Goal: Find specific page/section: Find specific page/section

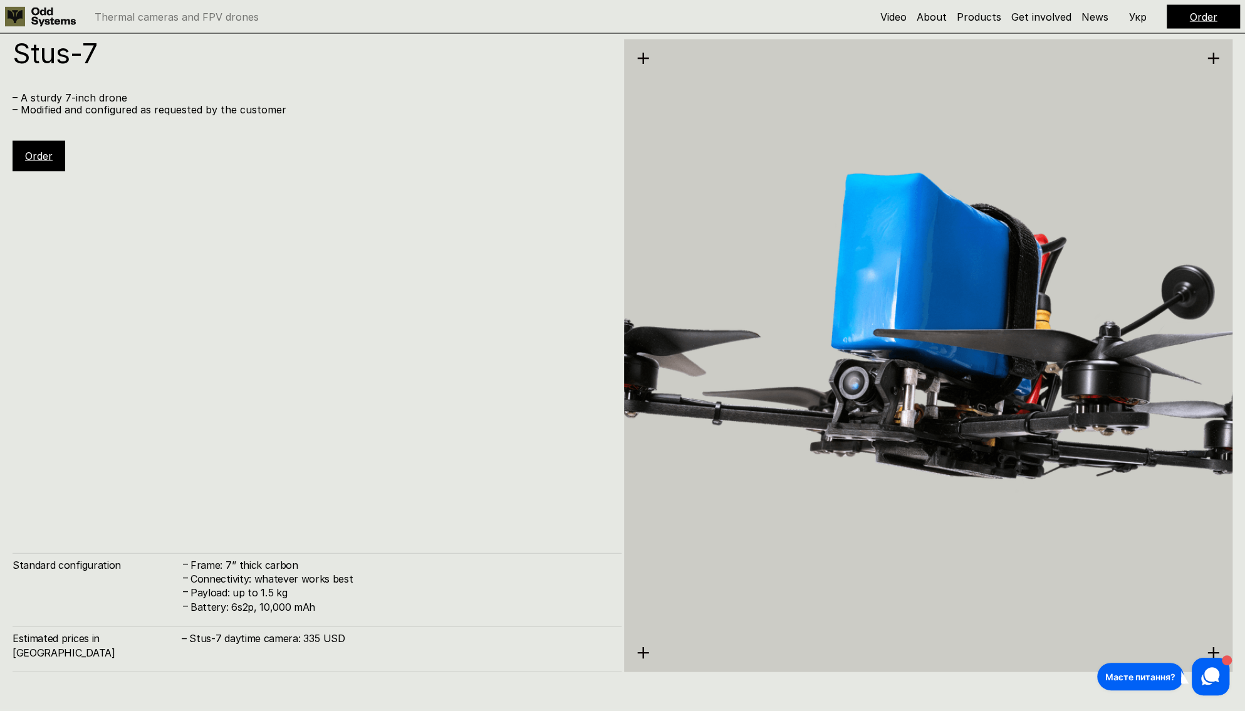
click at [32, 13] on use at bounding box center [53, 17] width 44 height 19
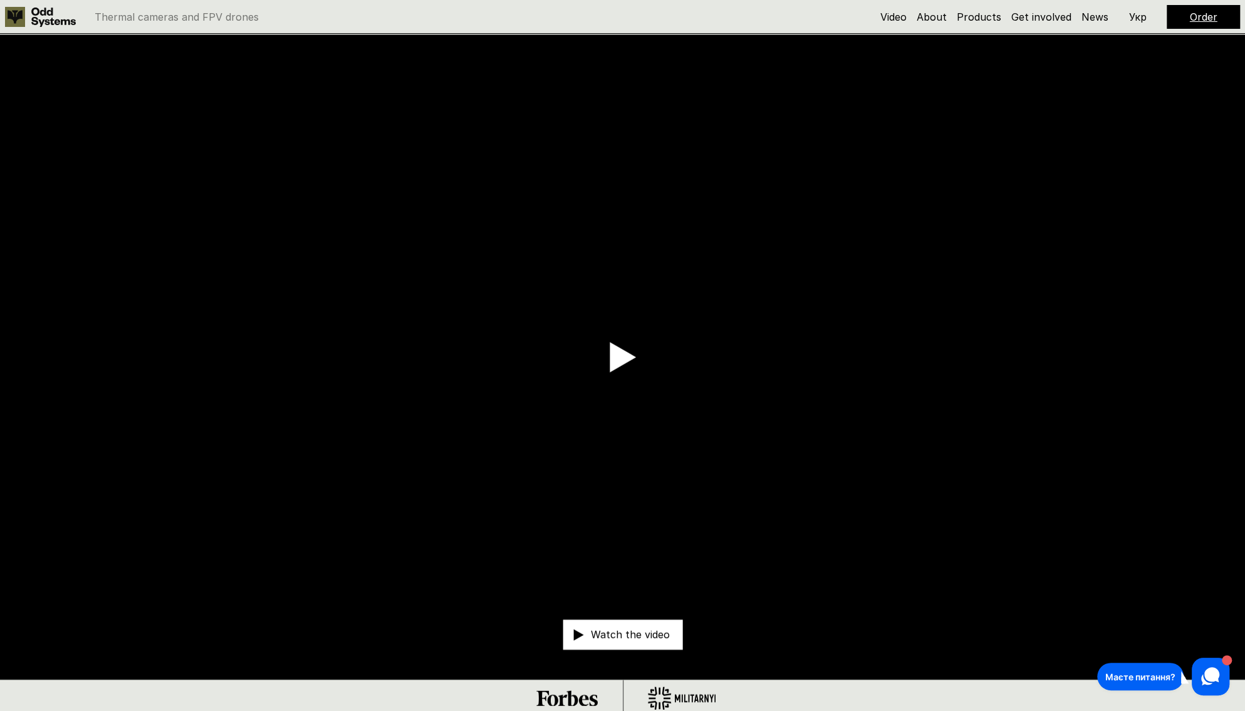
scroll to position [63, 0]
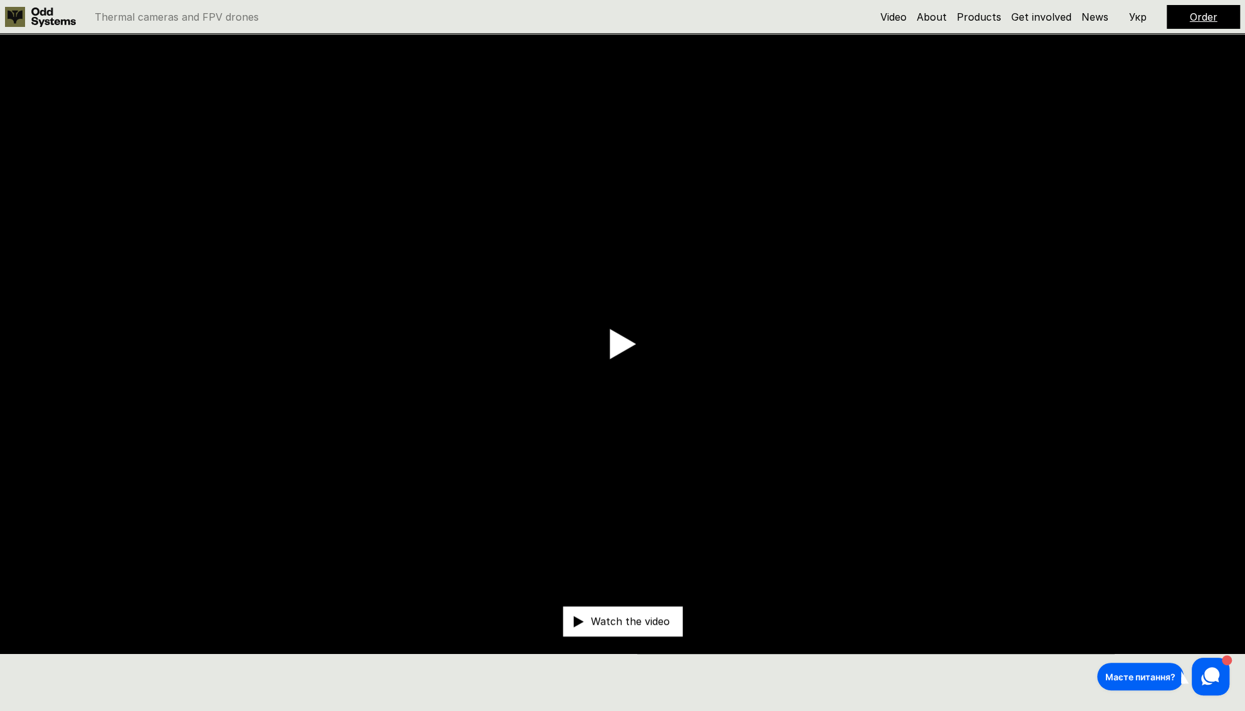
click at [618, 341] on use at bounding box center [623, 344] width 26 height 30
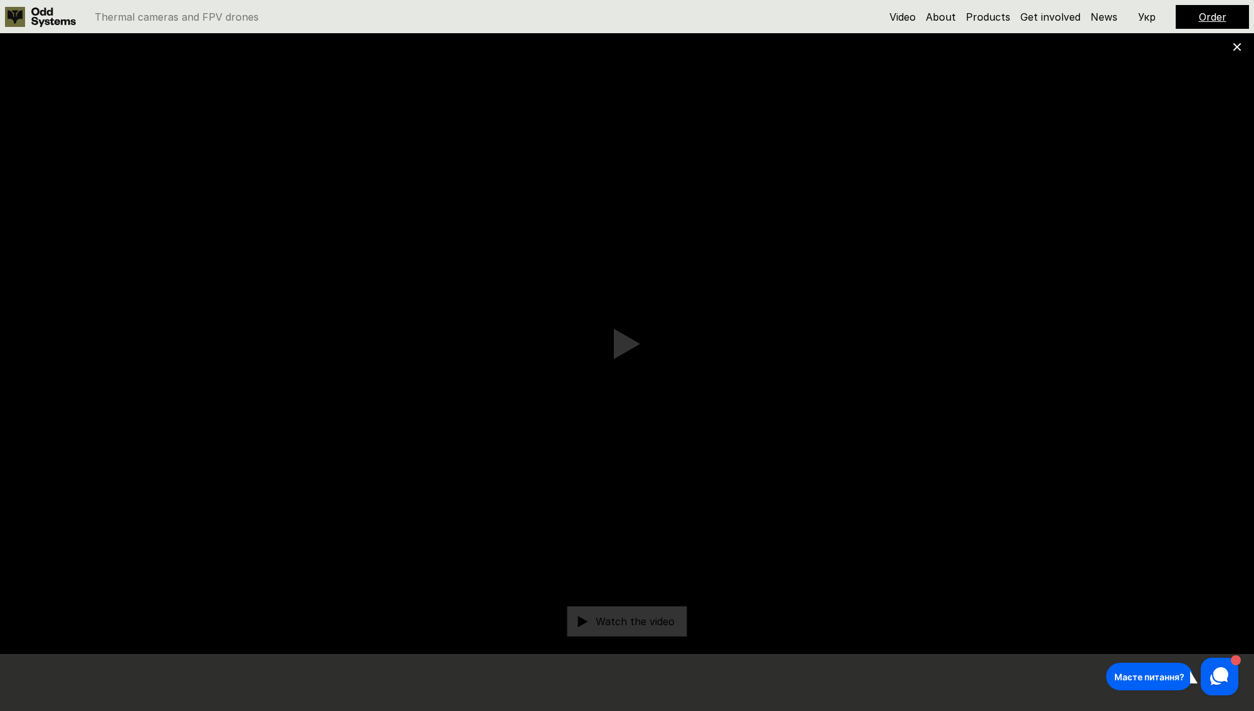
click at [1241, 46] on icon at bounding box center [1237, 47] width 9 height 9
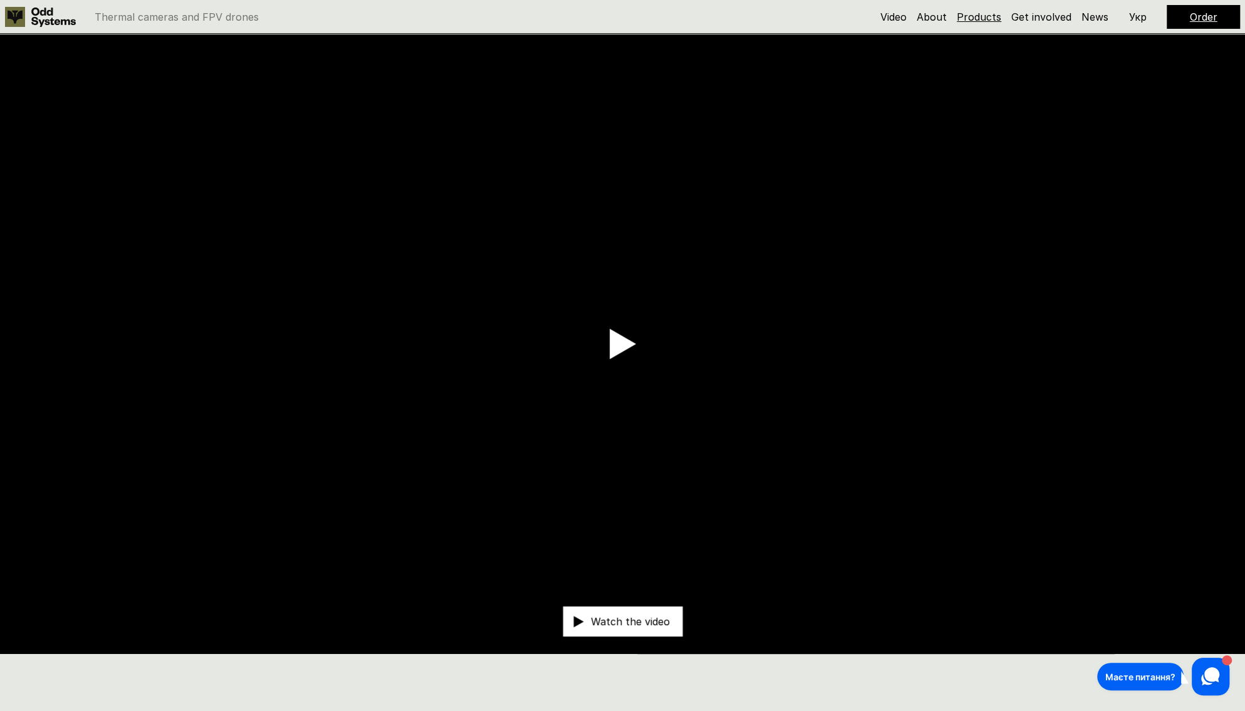
click at [988, 15] on link "Products" at bounding box center [979, 17] width 44 height 13
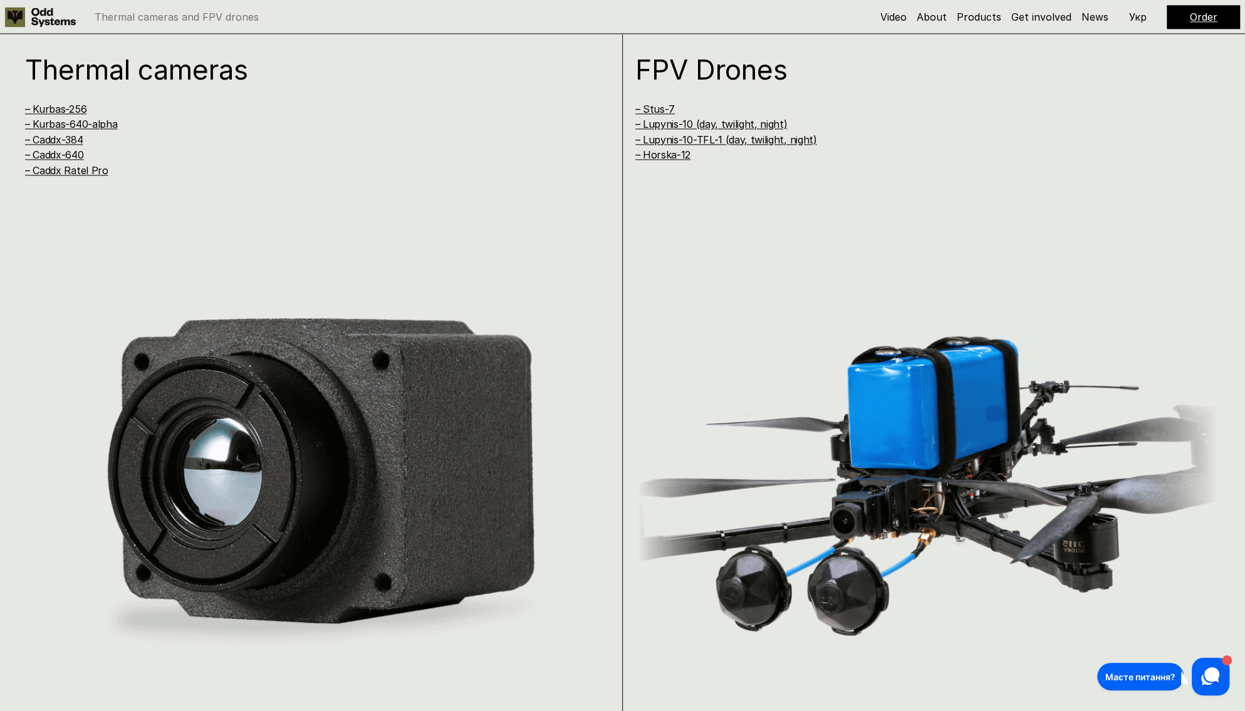
scroll to position [1428, 0]
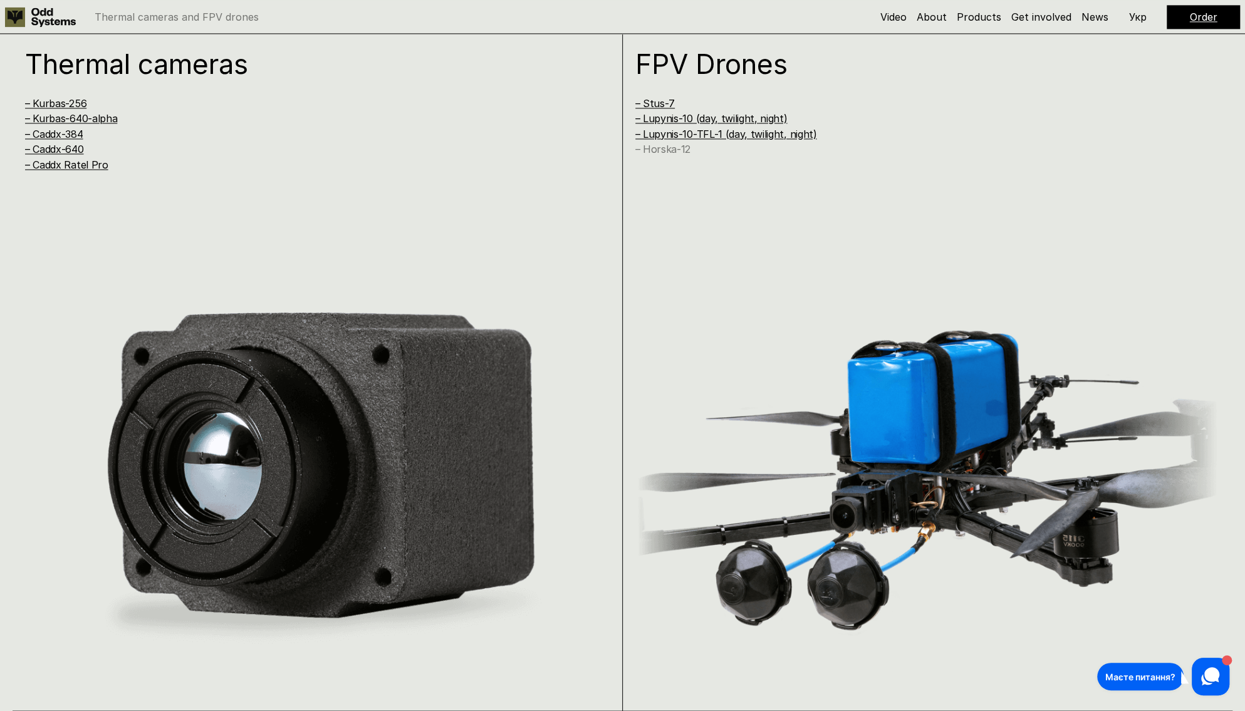
click at [667, 148] on link "– Horska-12" at bounding box center [662, 149] width 55 height 13
